Goal: Information Seeking & Learning: Understand process/instructions

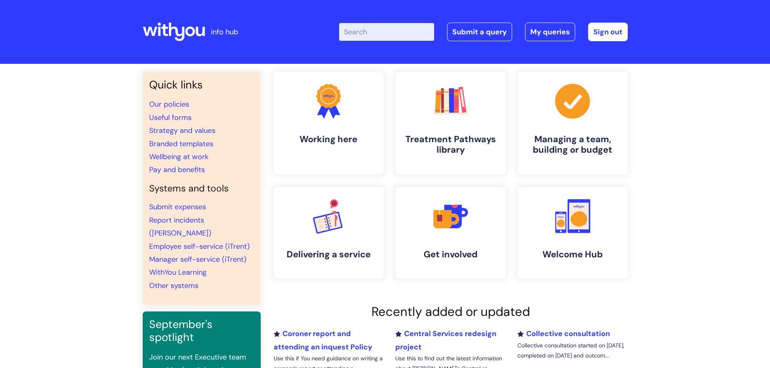
click at [370, 28] on input "Enter your search term here..." at bounding box center [386, 32] width 95 height 18
type input "sick"
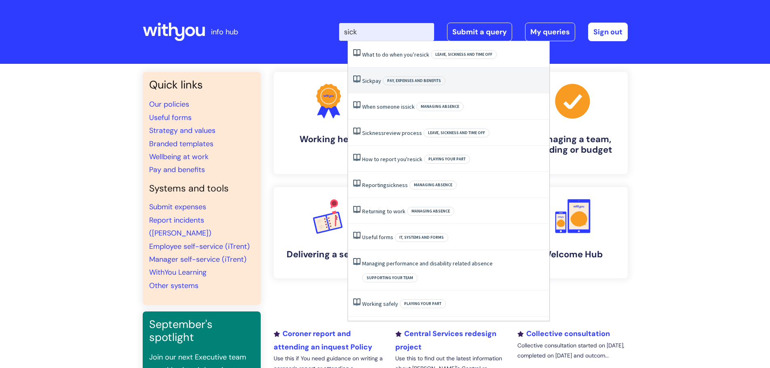
click at [372, 77] on link "Sick pay" at bounding box center [371, 80] width 19 height 7
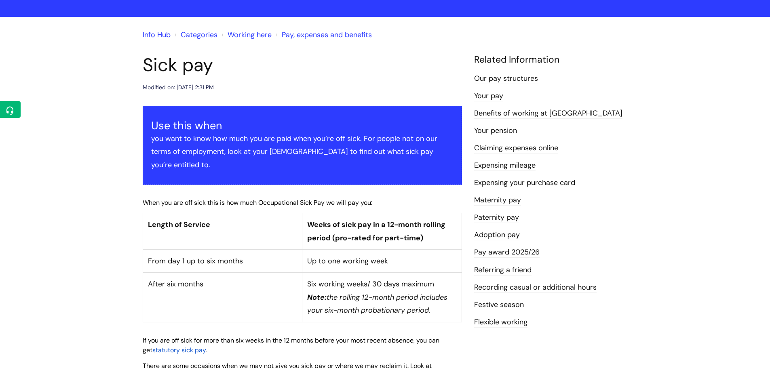
scroll to position [46, 0]
click at [158, 36] on link "Info Hub" at bounding box center [157, 35] width 28 height 10
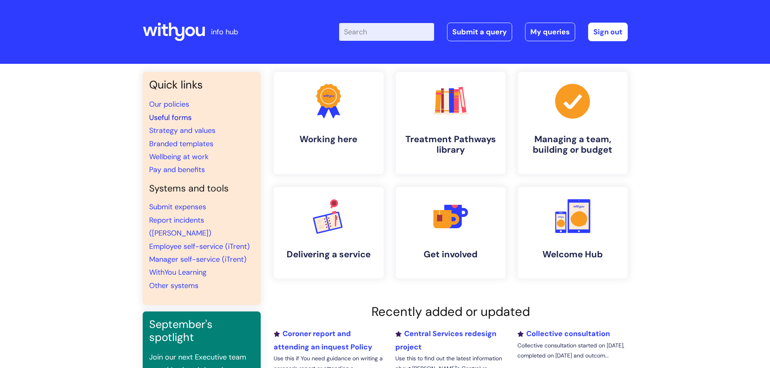
click at [179, 116] on link "Useful forms" at bounding box center [170, 118] width 42 height 10
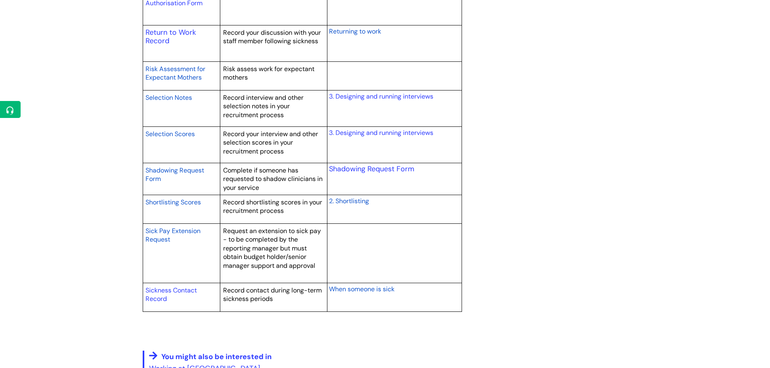
scroll to position [1294, 0]
click at [184, 232] on span "Sick Pay Extension Request" at bounding box center [172, 234] width 55 height 17
